Goal: Find specific page/section: Find specific page/section

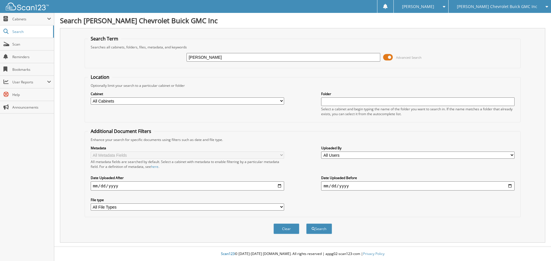
type input "[PERSON_NAME]"
click at [306, 224] on button "Search" at bounding box center [319, 229] width 26 height 11
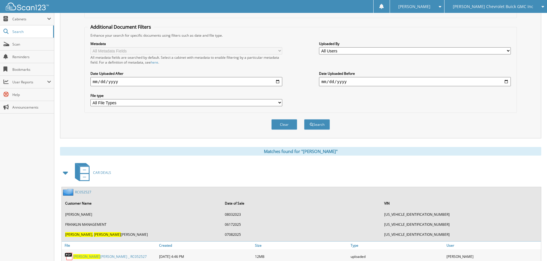
scroll to position [125, 0]
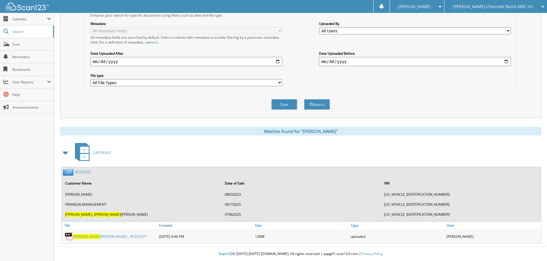
click at [80, 235] on span "[PERSON_NAME]" at bounding box center [86, 236] width 27 height 5
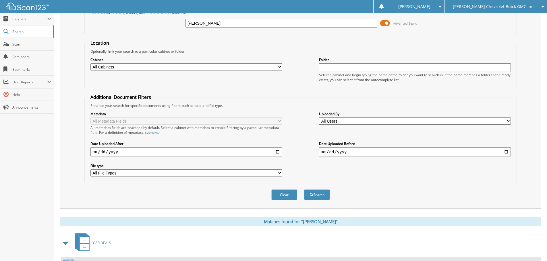
scroll to position [0, 0]
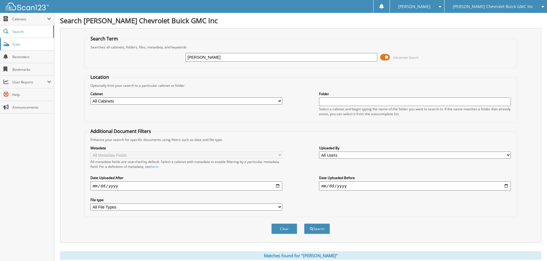
click at [30, 46] on span "Scan" at bounding box center [31, 44] width 39 height 5
